Goal: Task Accomplishment & Management: Manage account settings

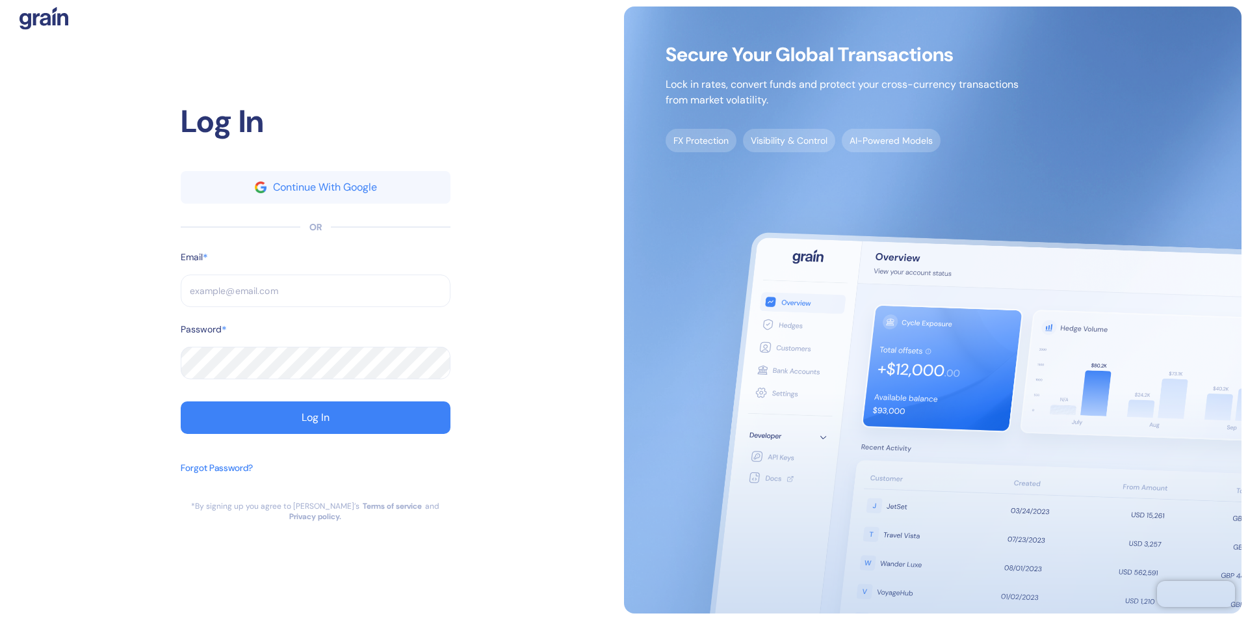
click at [315, 296] on input "text" at bounding box center [316, 290] width 270 height 33
type input "s"
type input "supp"
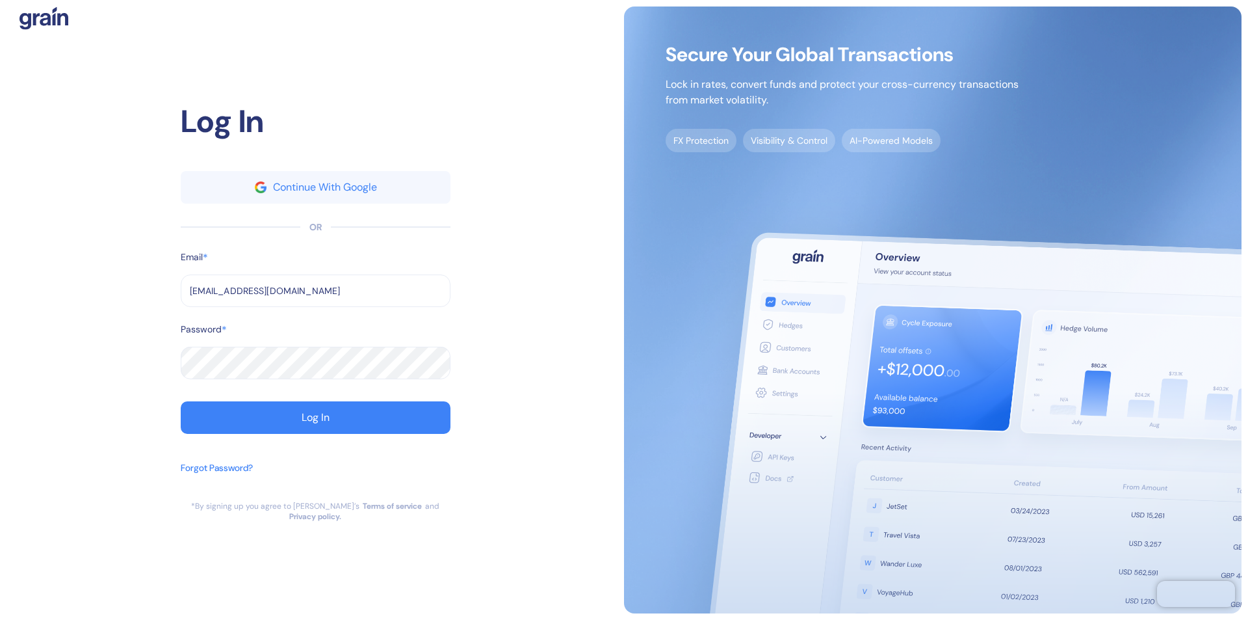
type input "[EMAIL_ADDRESS][DOMAIN_NAME]"
click at [315, 423] on div "Log In" at bounding box center [316, 417] width 28 height 10
